Goal: Transaction & Acquisition: Purchase product/service

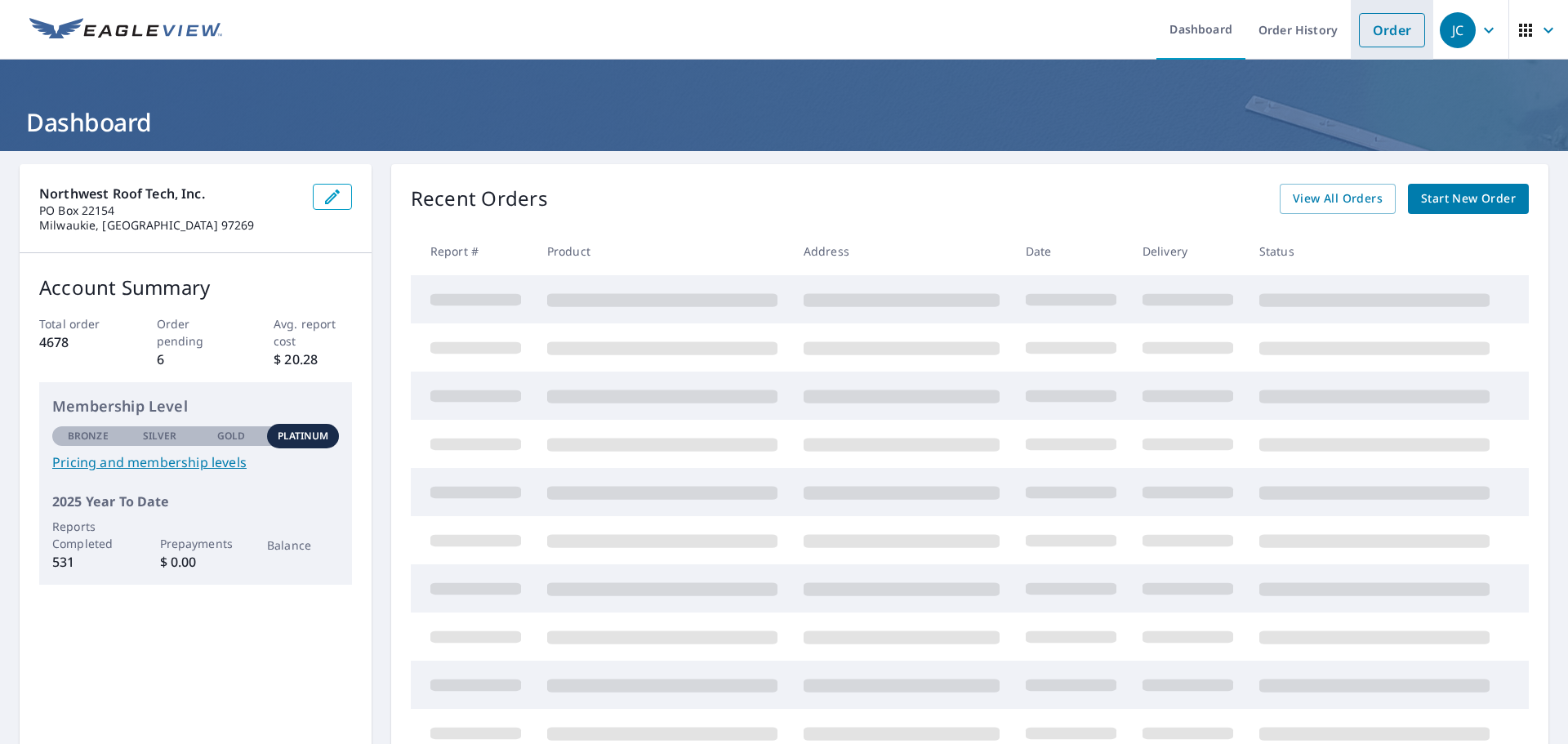
click at [1391, 30] on link "Order" at bounding box center [1392, 31] width 66 height 35
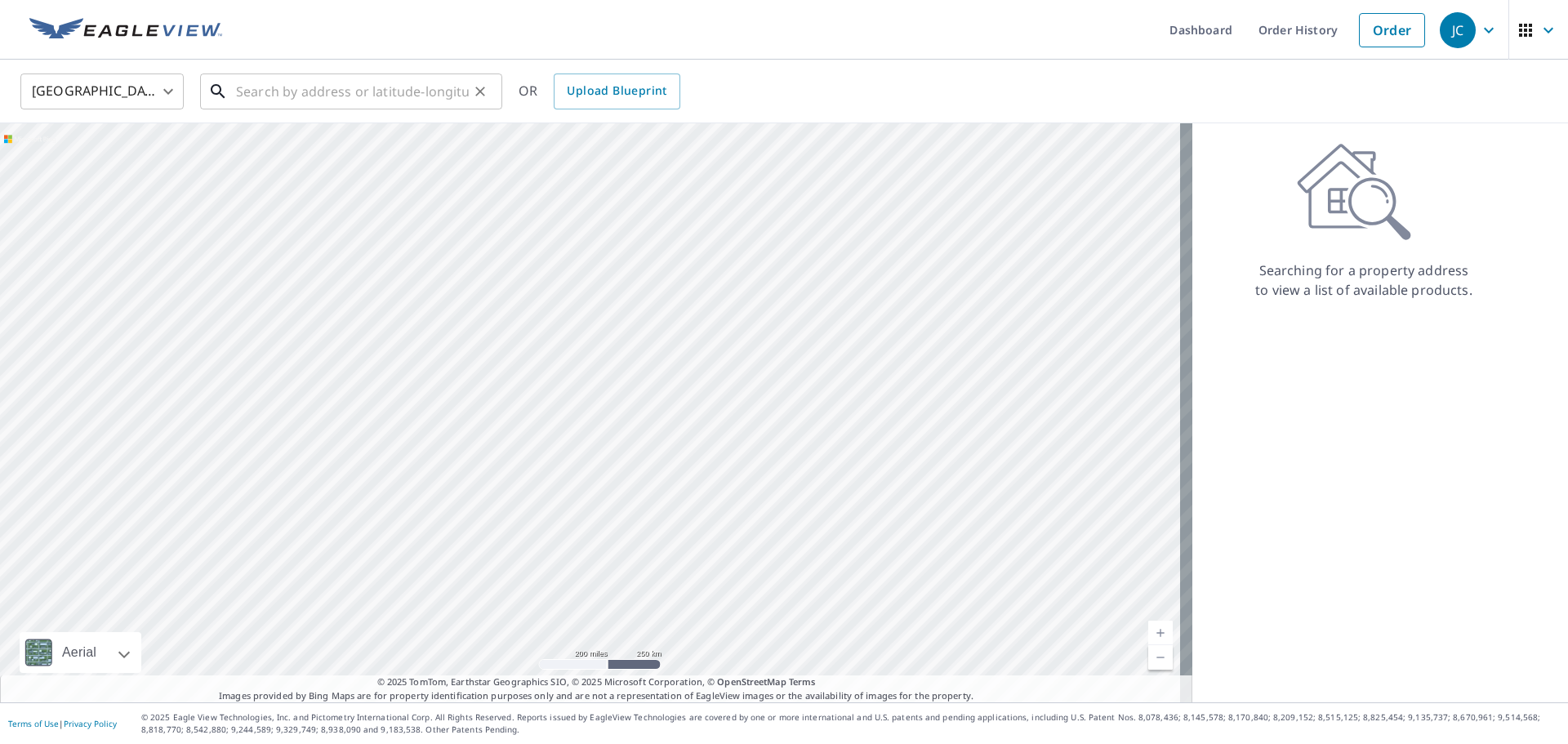
click at [275, 84] on input "text" at bounding box center [352, 91] width 233 height 45
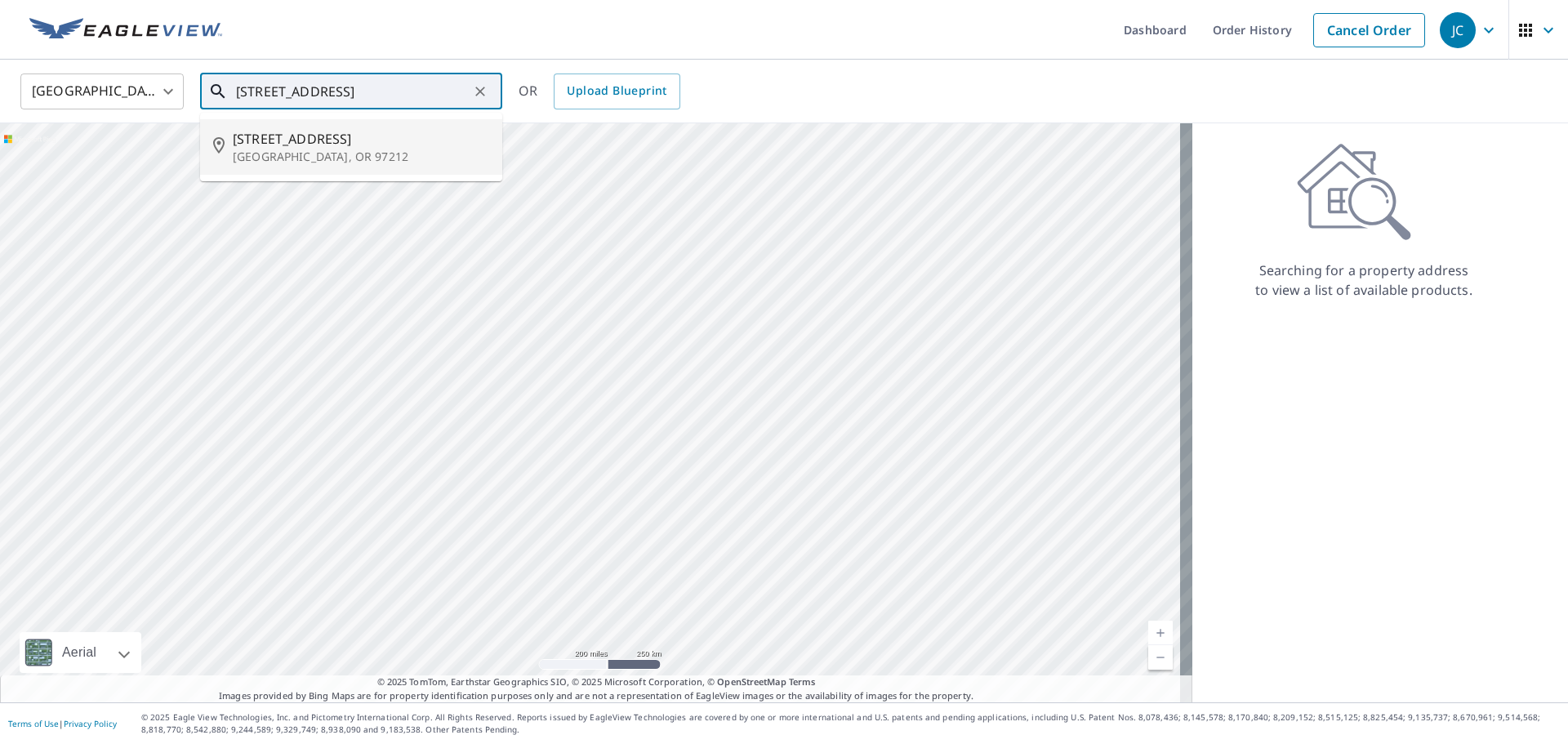
click at [308, 150] on p "[GEOGRAPHIC_DATA], OR 97212" at bounding box center [360, 157] width 257 height 16
type input "[STREET_ADDRESS][PERSON_NAME]"
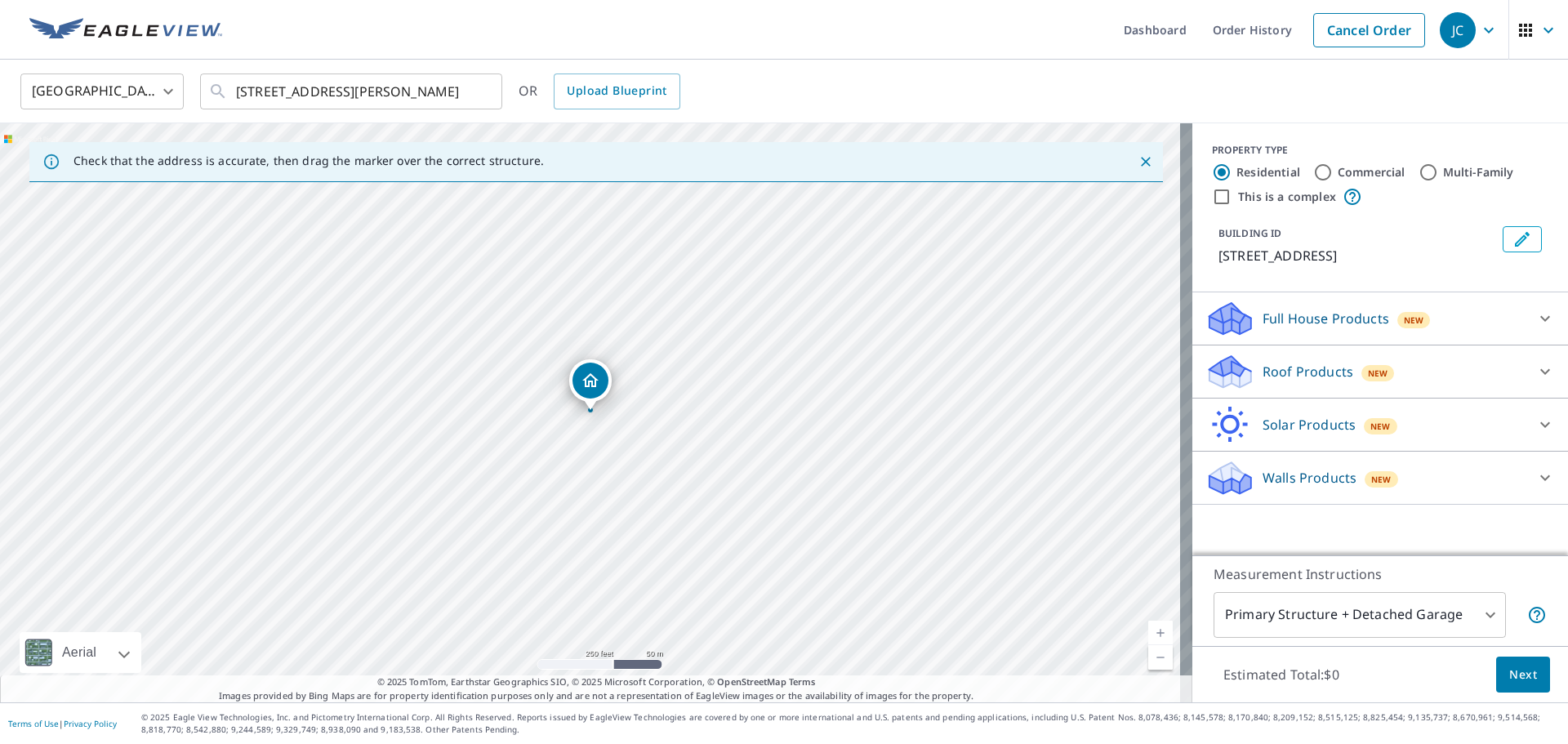
click at [1275, 366] on p "Roof Products" at bounding box center [1308, 372] width 91 height 20
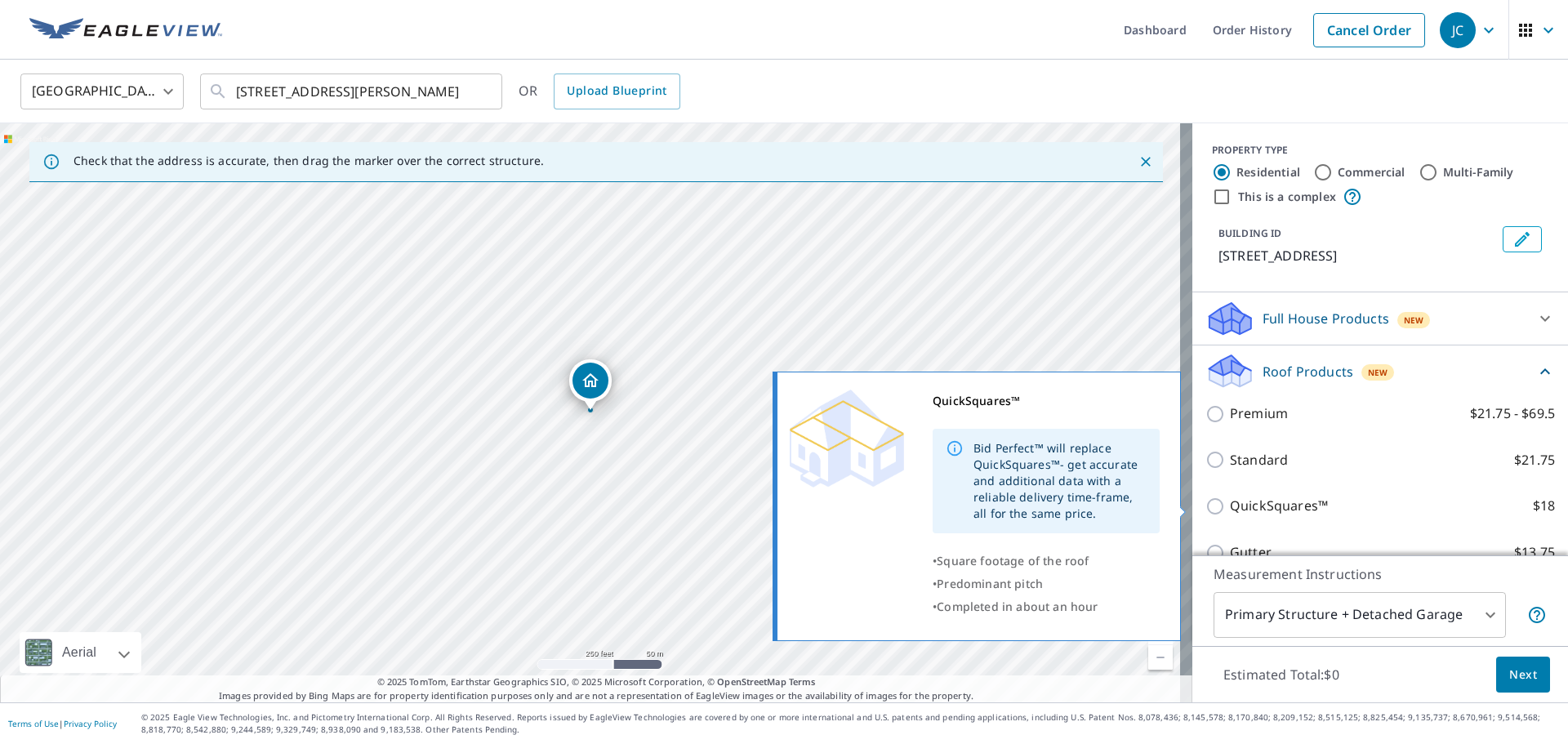
click at [1258, 510] on p "QuickSquares™" at bounding box center [1278, 506] width 98 height 21
click at [1230, 510] on input "QuickSquares™ $18" at bounding box center [1217, 506] width 25 height 20
checkbox input "true"
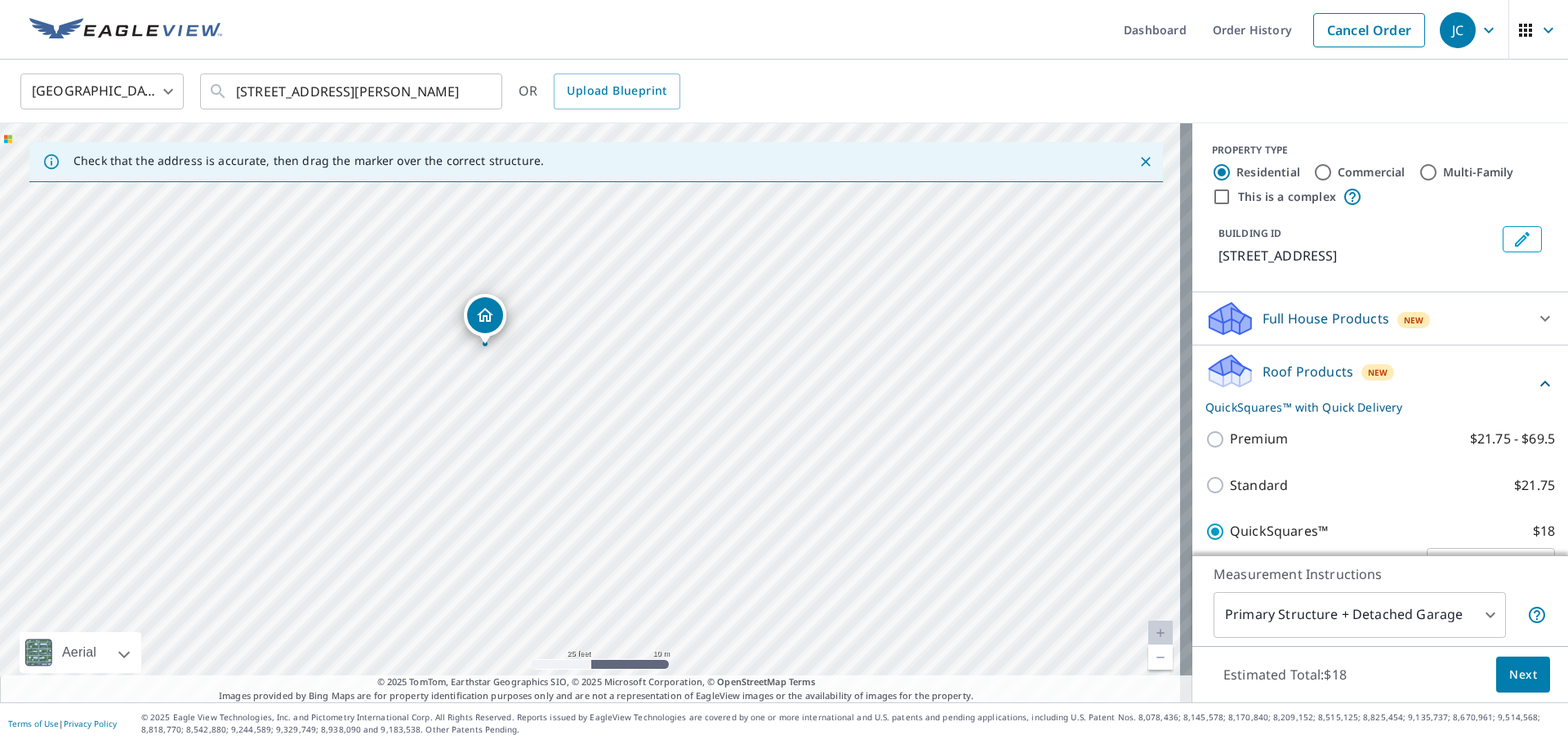
scroll to position [242, 0]
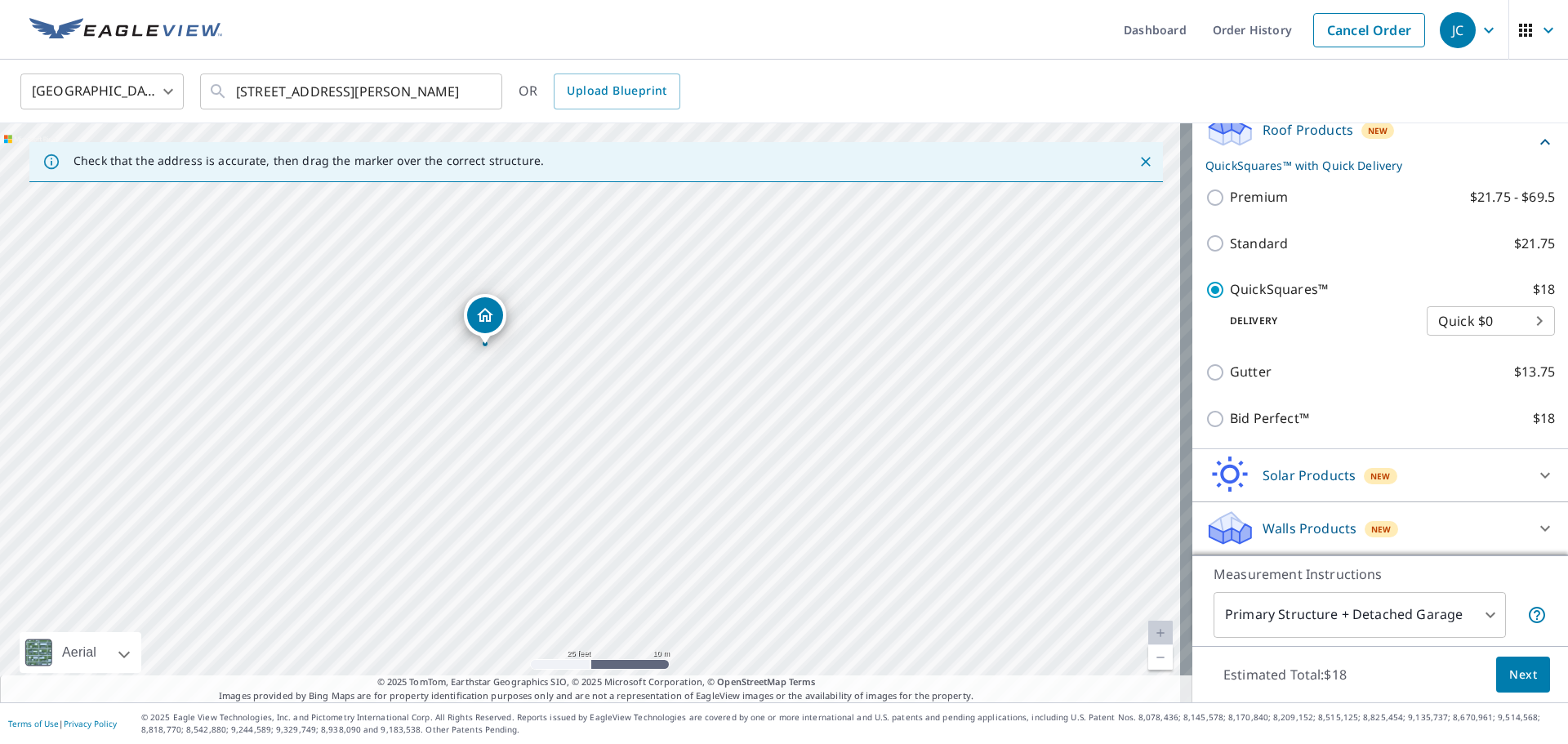
click at [1514, 676] on span "Next" at bounding box center [1523, 675] width 28 height 21
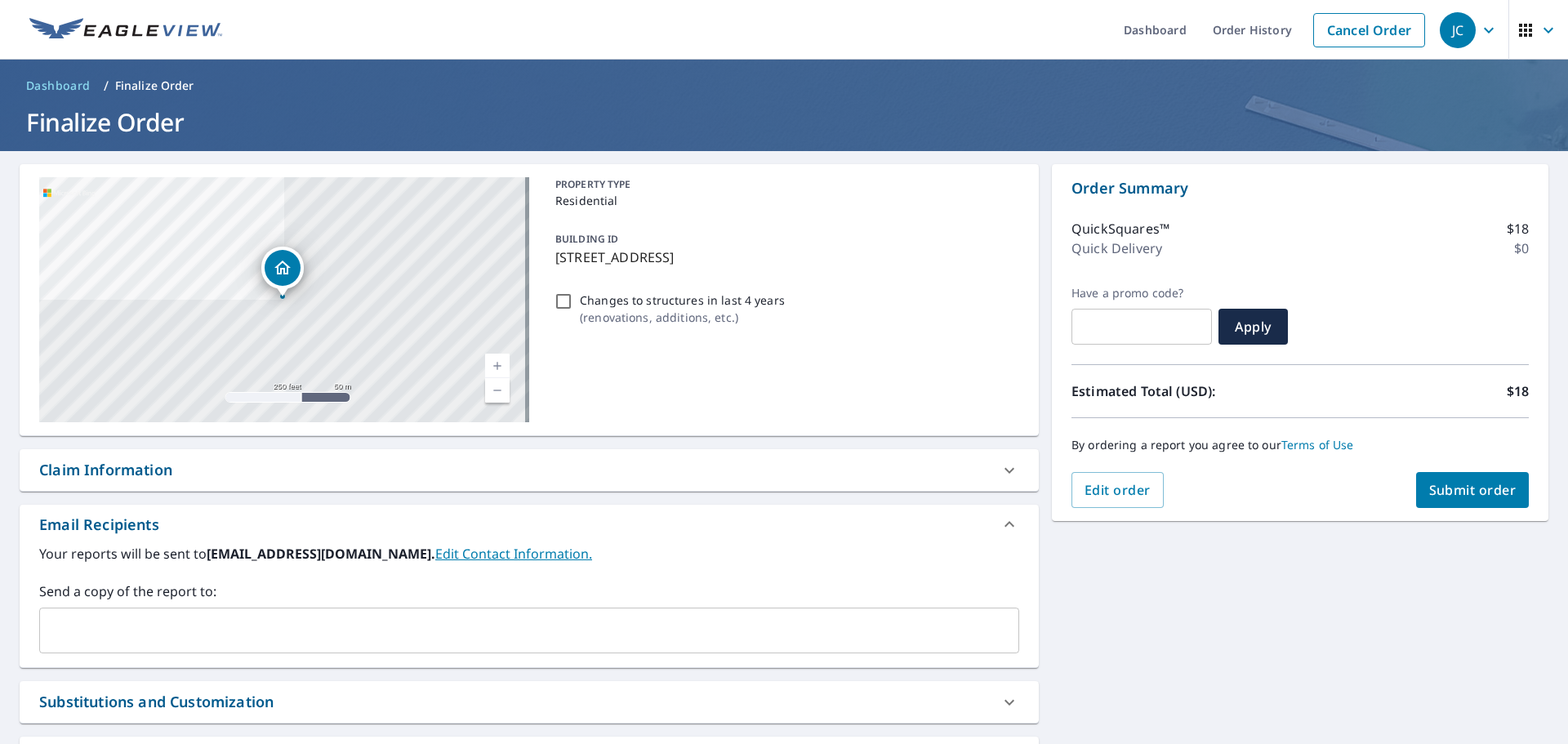
click at [1462, 488] on span "Submit order" at bounding box center [1473, 490] width 87 height 18
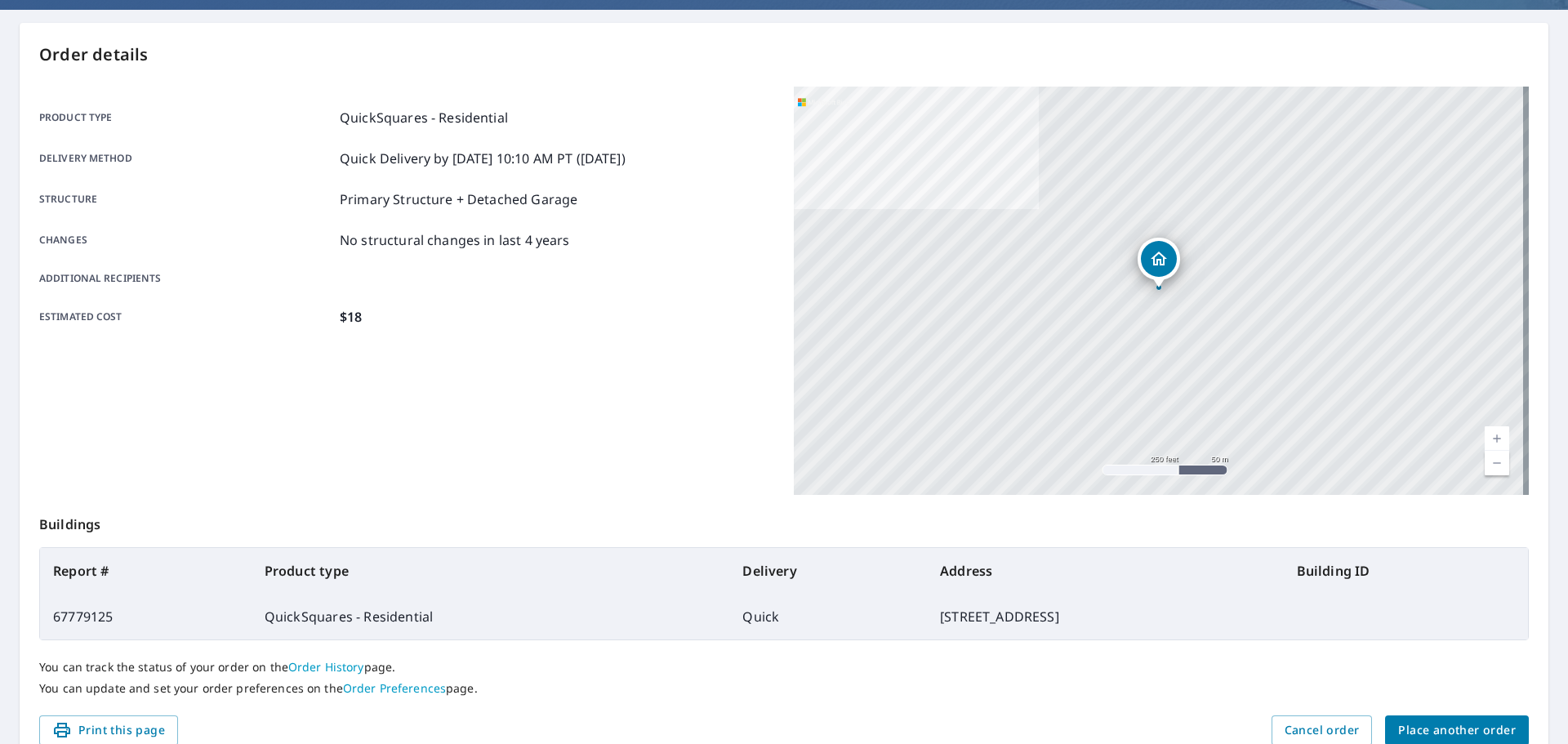
scroll to position [217, 0]
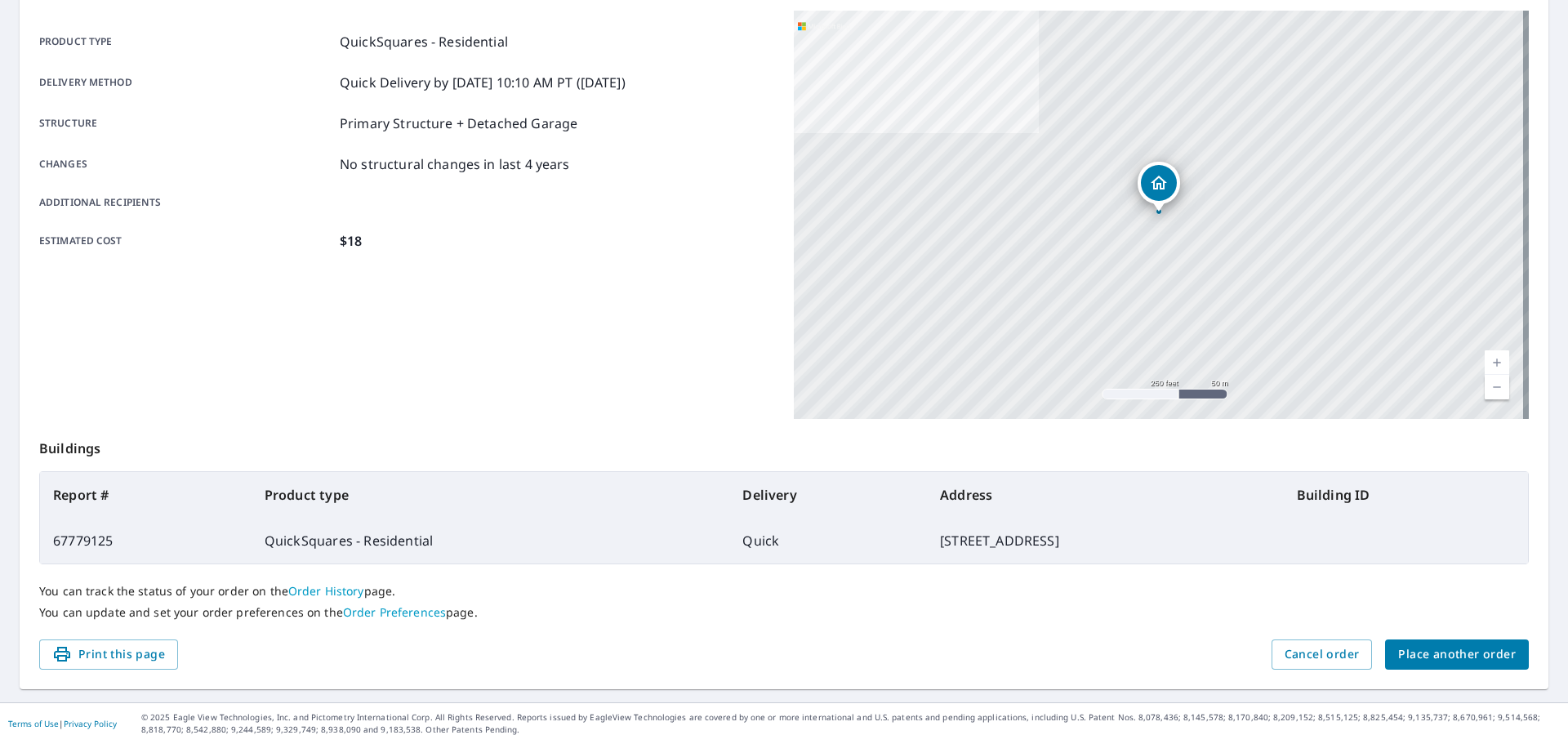
click at [1432, 651] on span "Place another order" at bounding box center [1457, 654] width 118 height 21
